Goal: Obtain resource: Download file/media

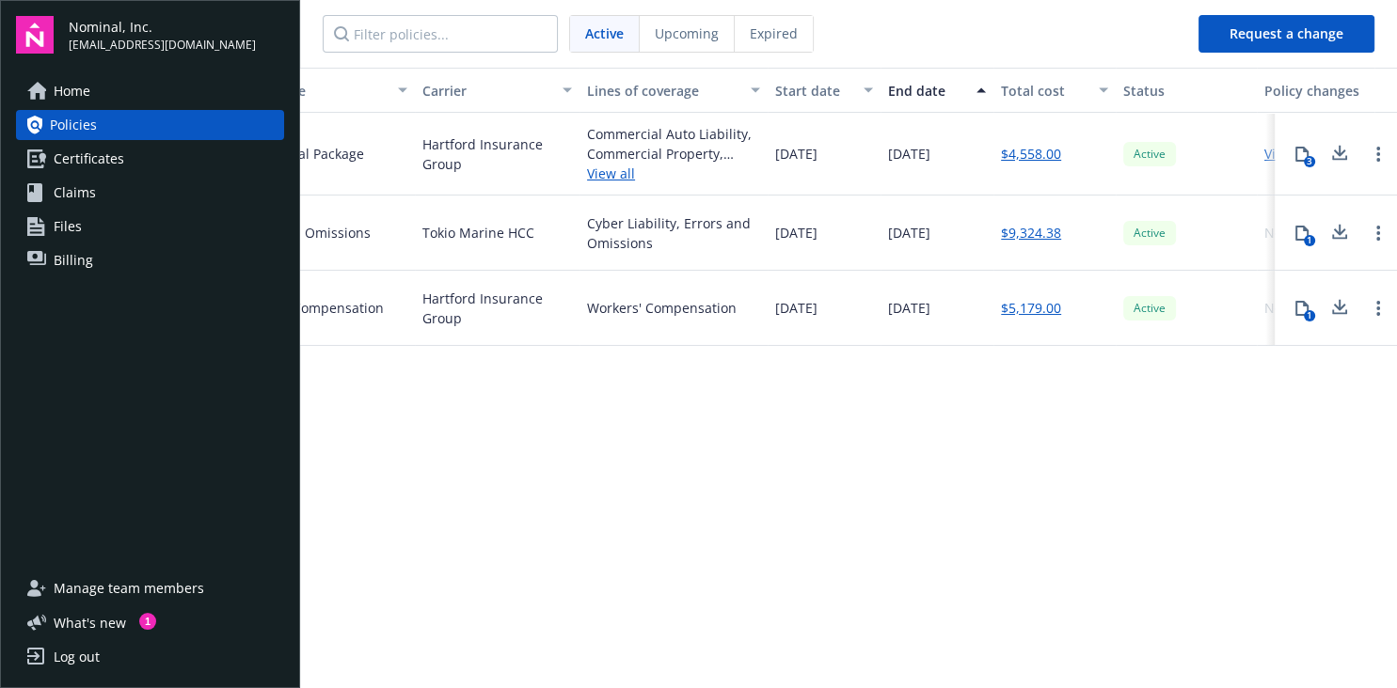
click at [1296, 157] on icon at bounding box center [1301, 154] width 13 height 15
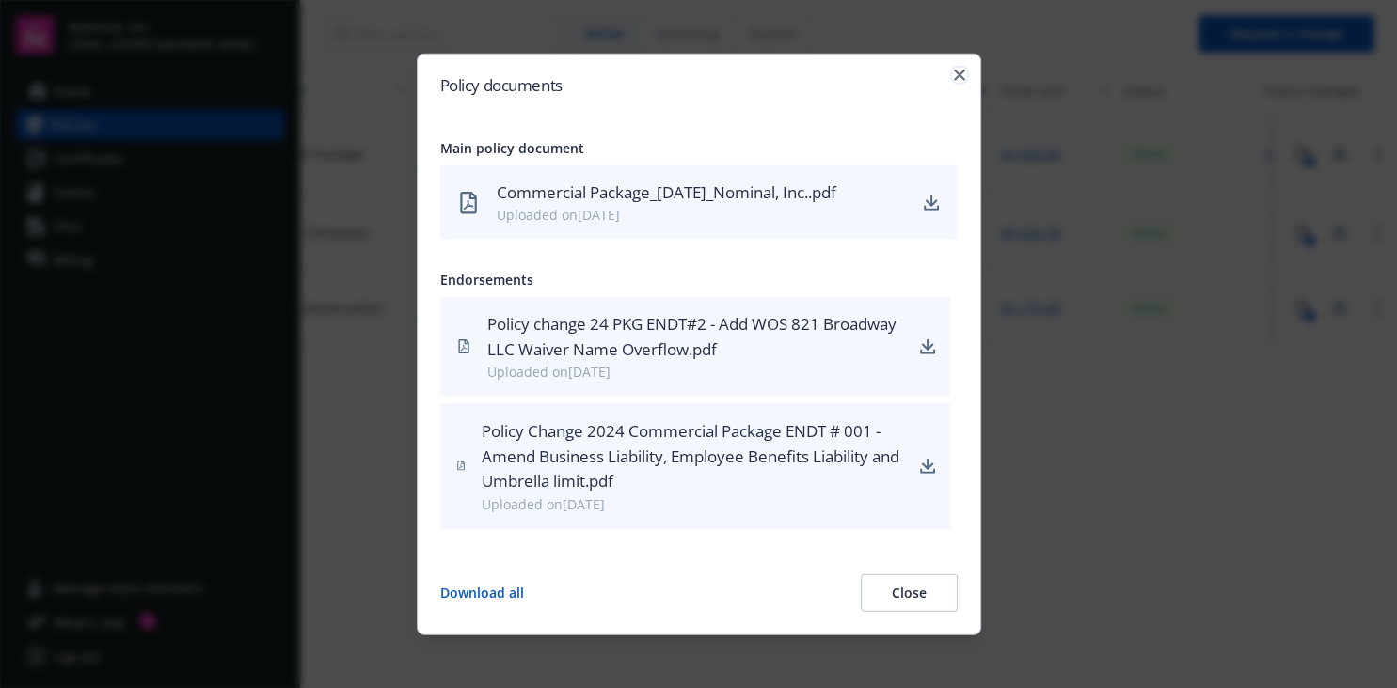
click at [959, 77] on icon "button" at bounding box center [959, 75] width 11 height 11
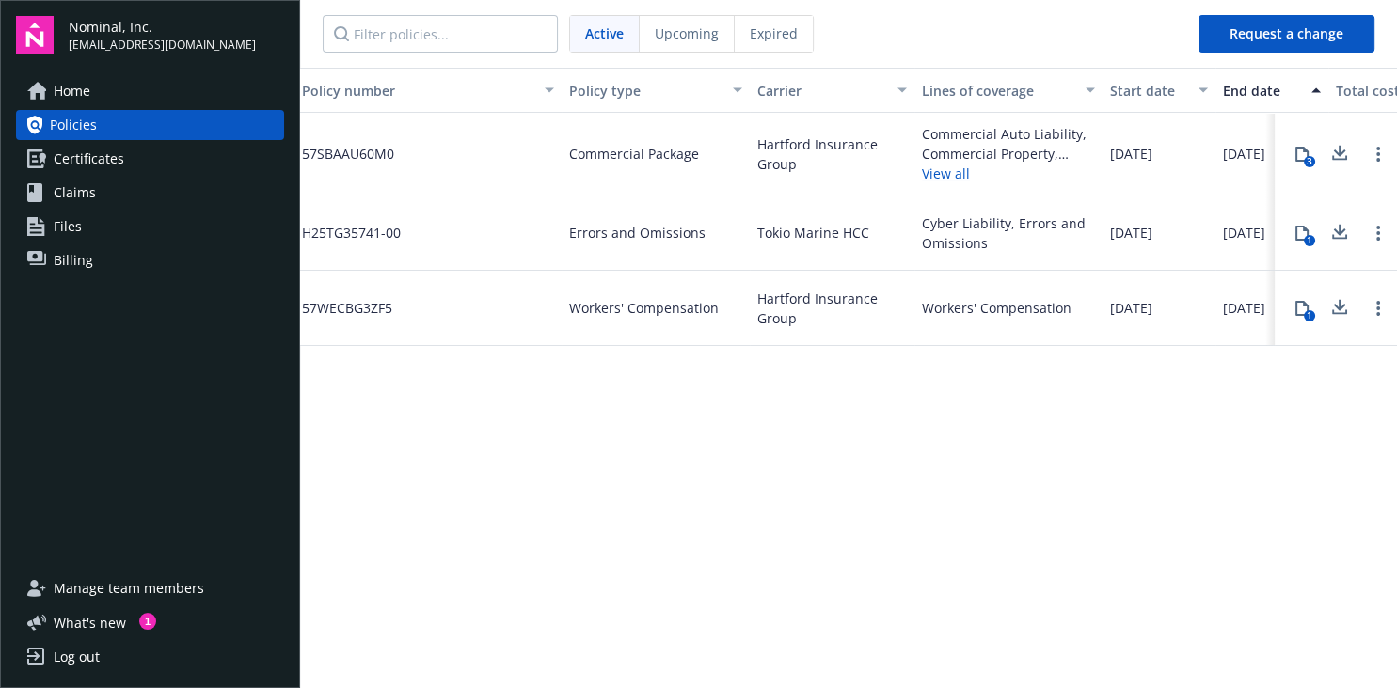
scroll to position [0, 0]
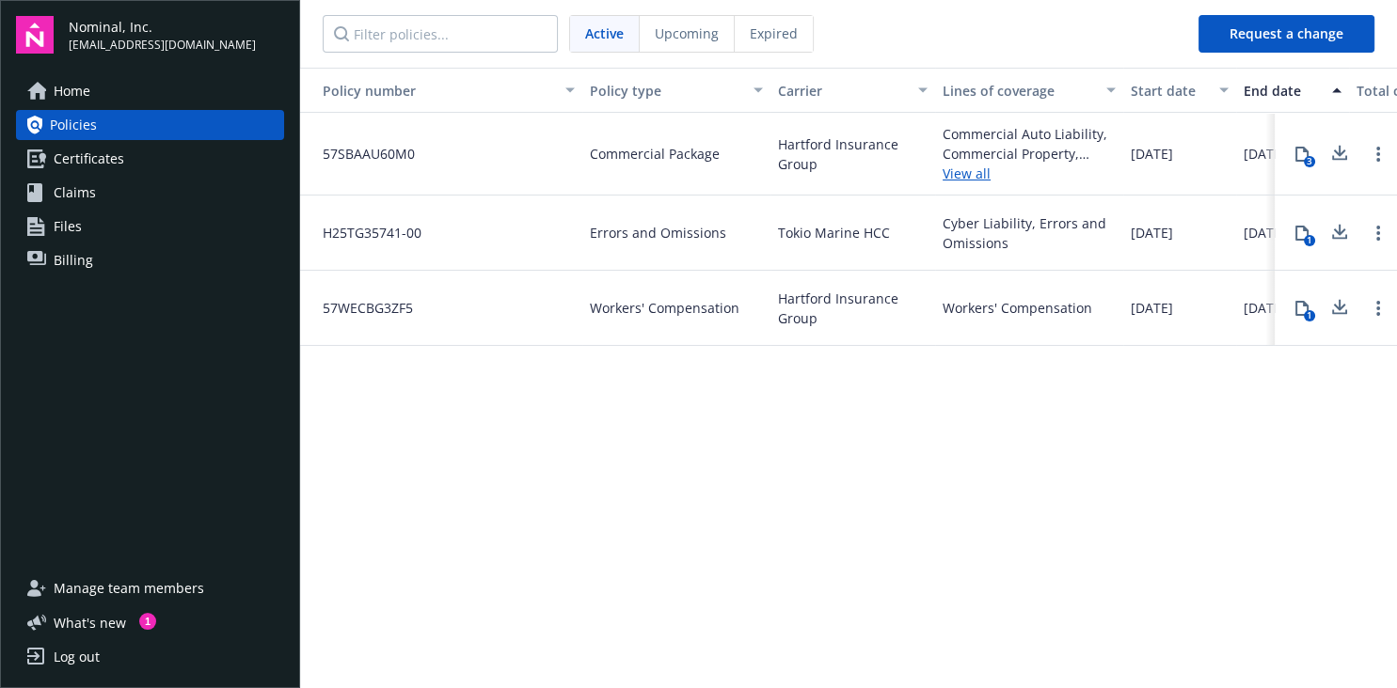
click at [955, 178] on link "View all" at bounding box center [1028, 174] width 173 height 20
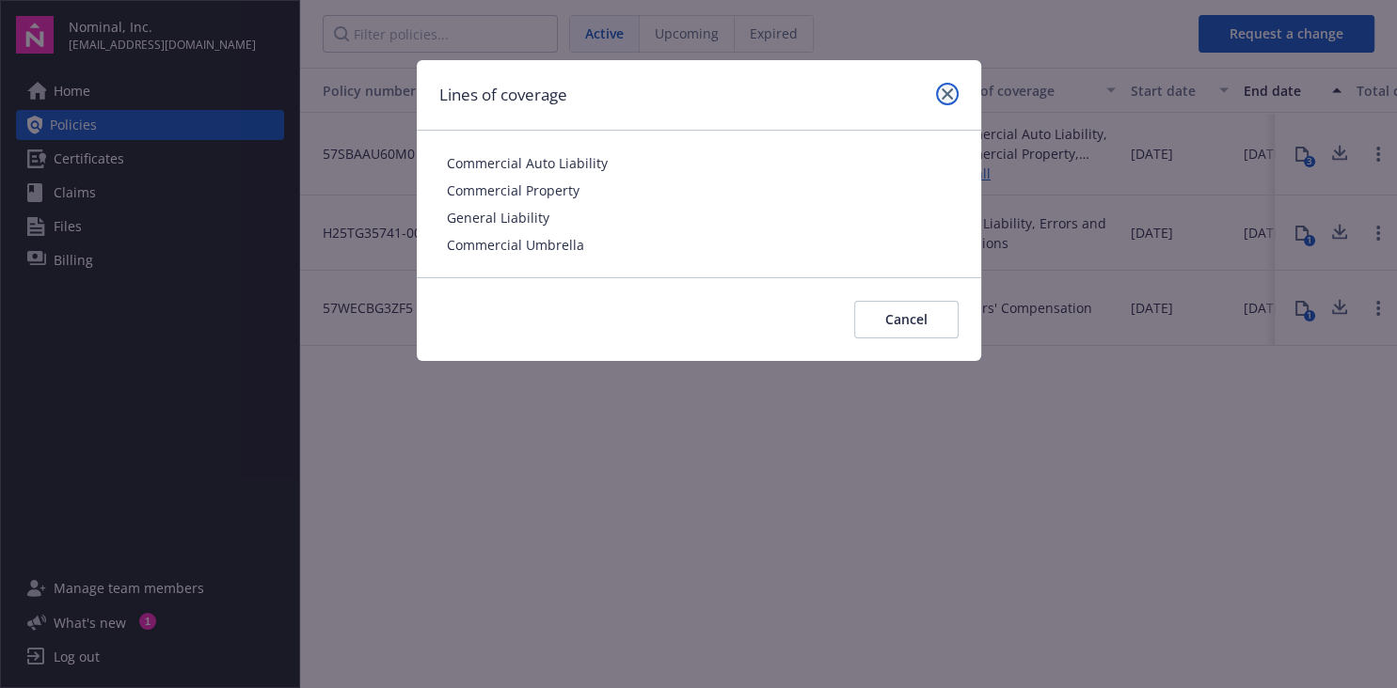
click at [939, 95] on link "close" at bounding box center [947, 94] width 23 height 23
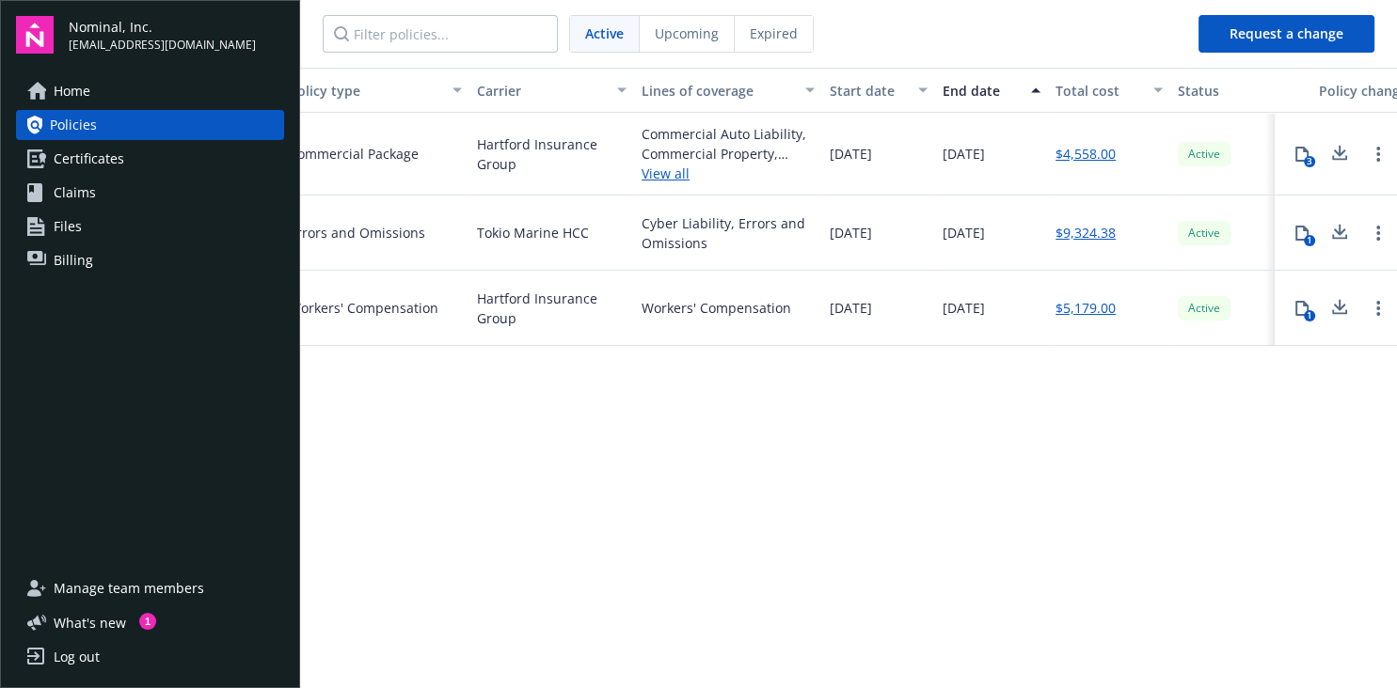
scroll to position [0, 455]
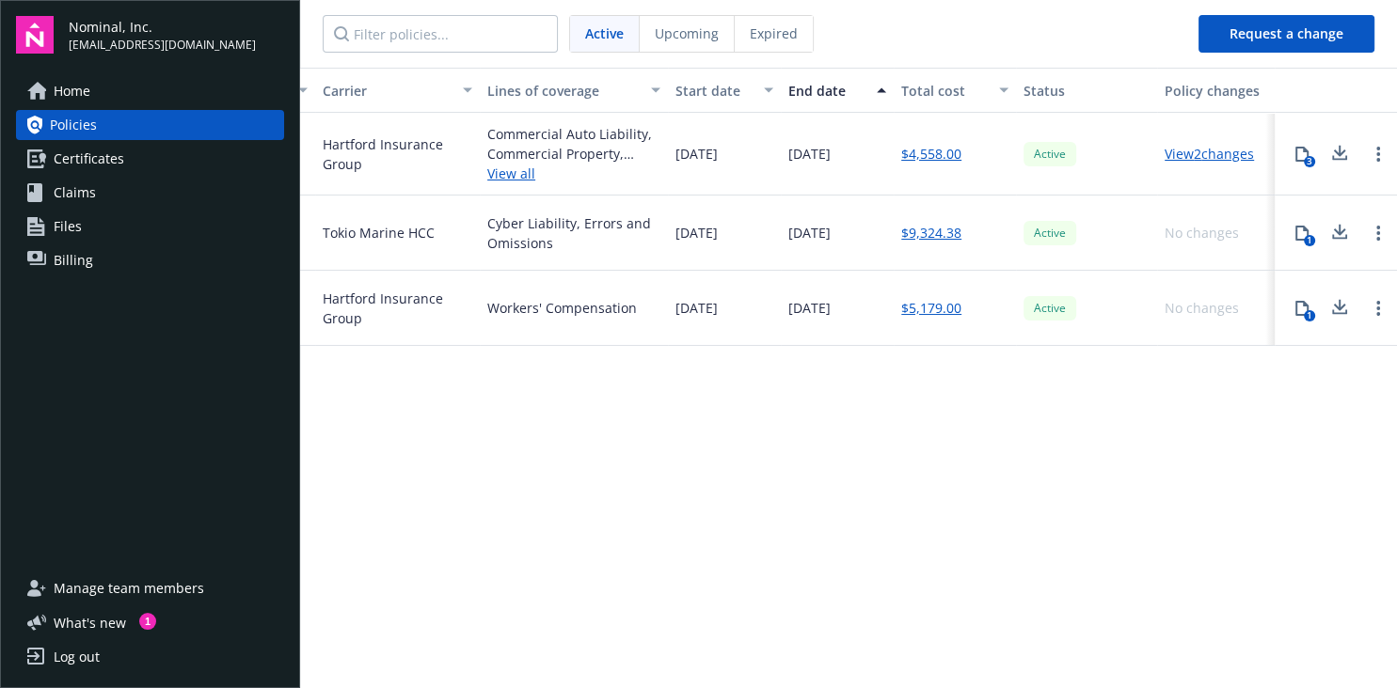
click at [1306, 166] on div "3" at bounding box center [1309, 161] width 11 height 11
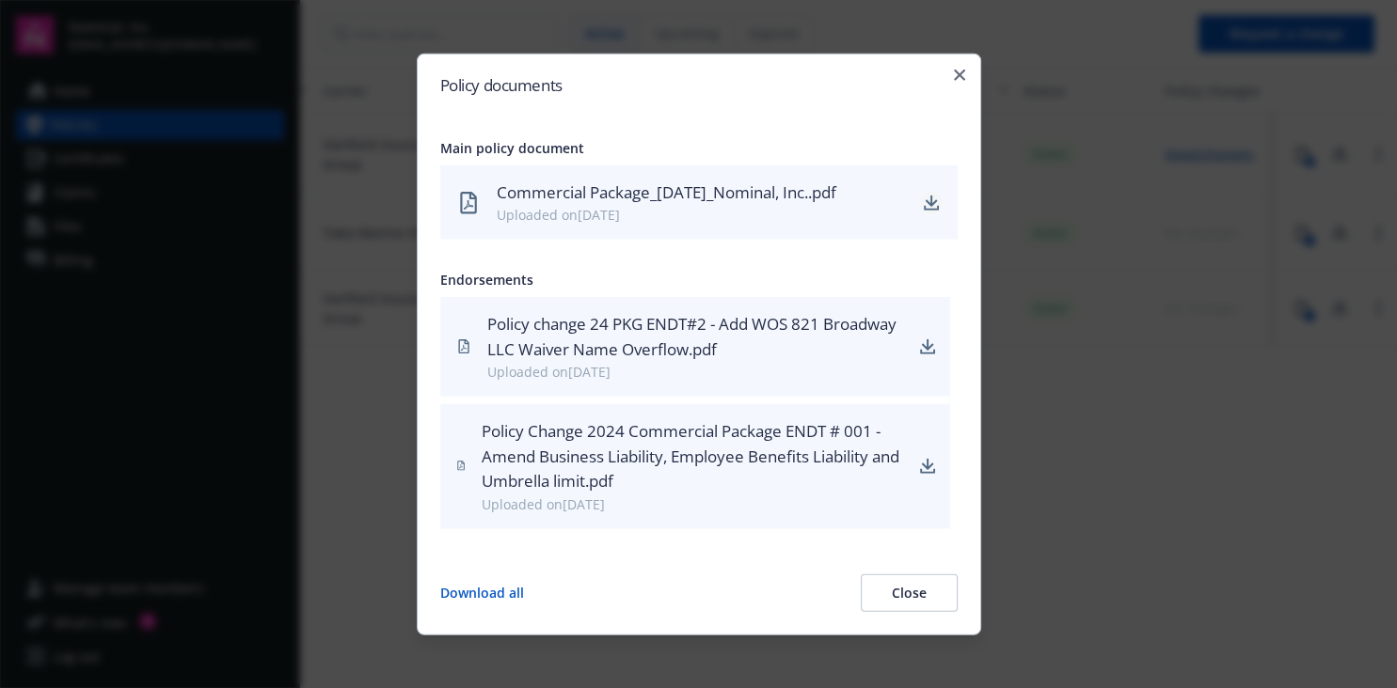
click at [924, 198] on icon "download" at bounding box center [931, 202] width 15 height 15
